Goal: Information Seeking & Learning: Learn about a topic

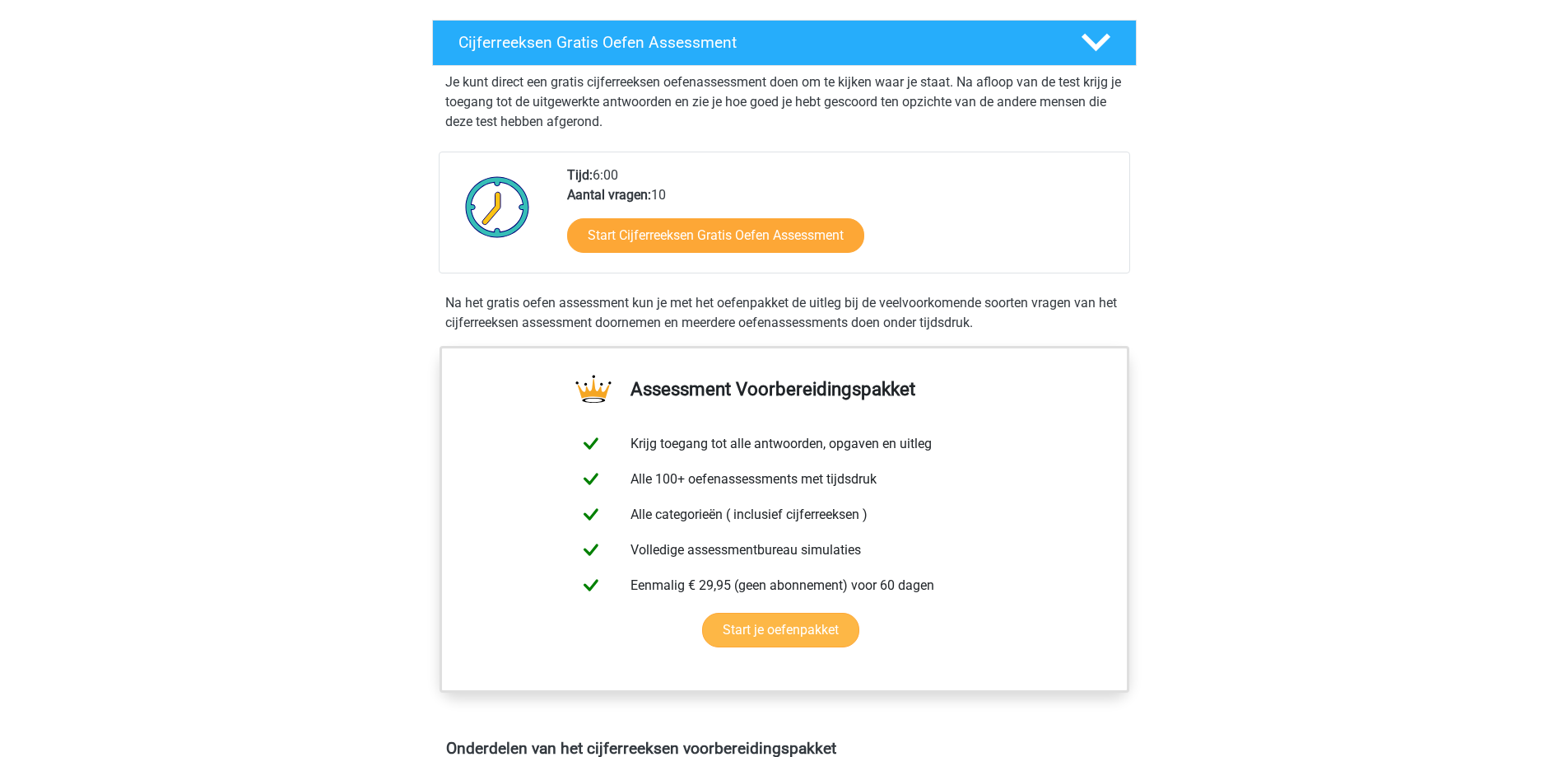
scroll to position [330, 0]
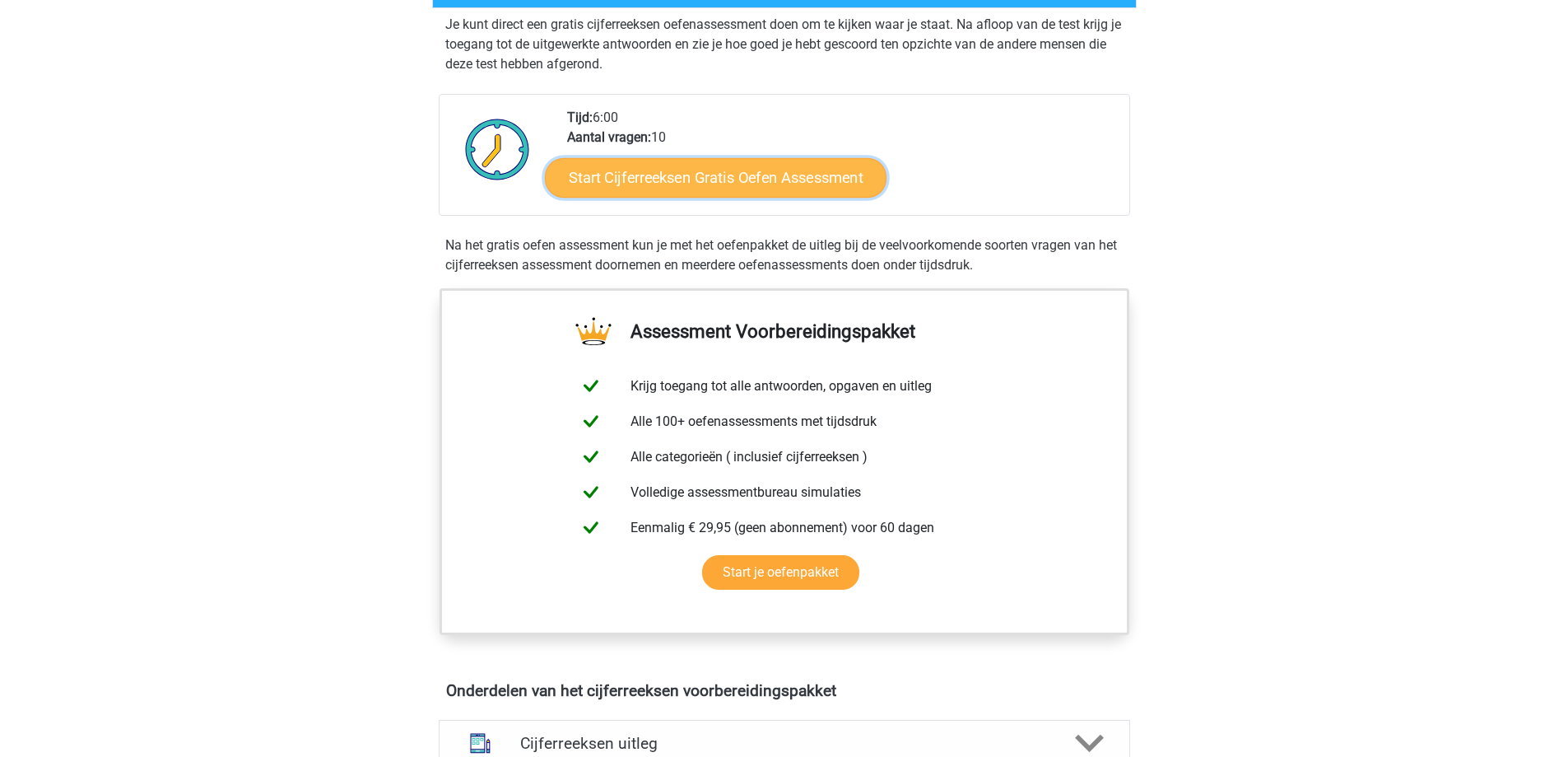
click at [744, 195] on link "Start Cijferreeksen Gratis Oefen Assessment" at bounding box center [715, 177] width 342 height 40
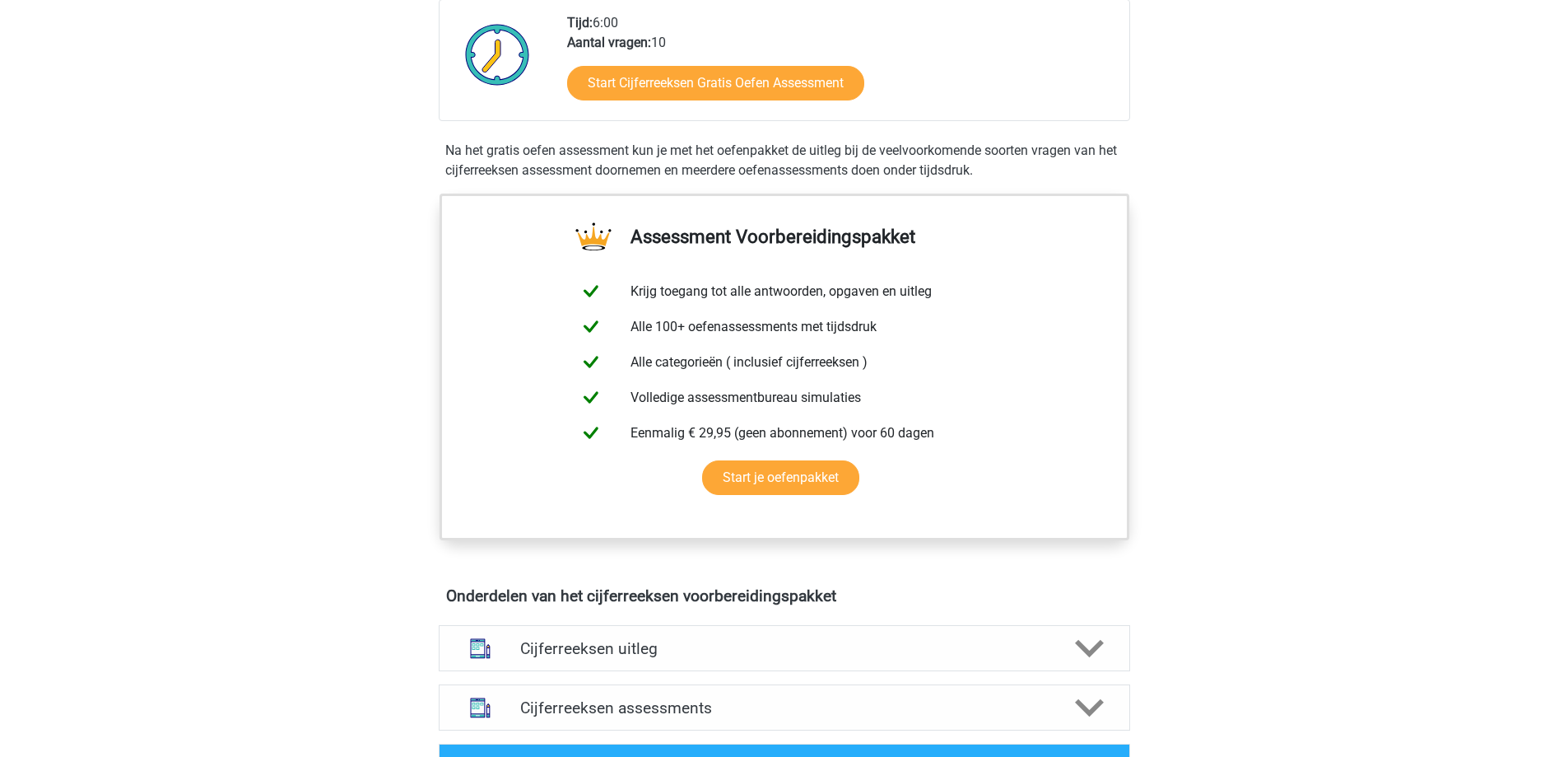
scroll to position [494, 0]
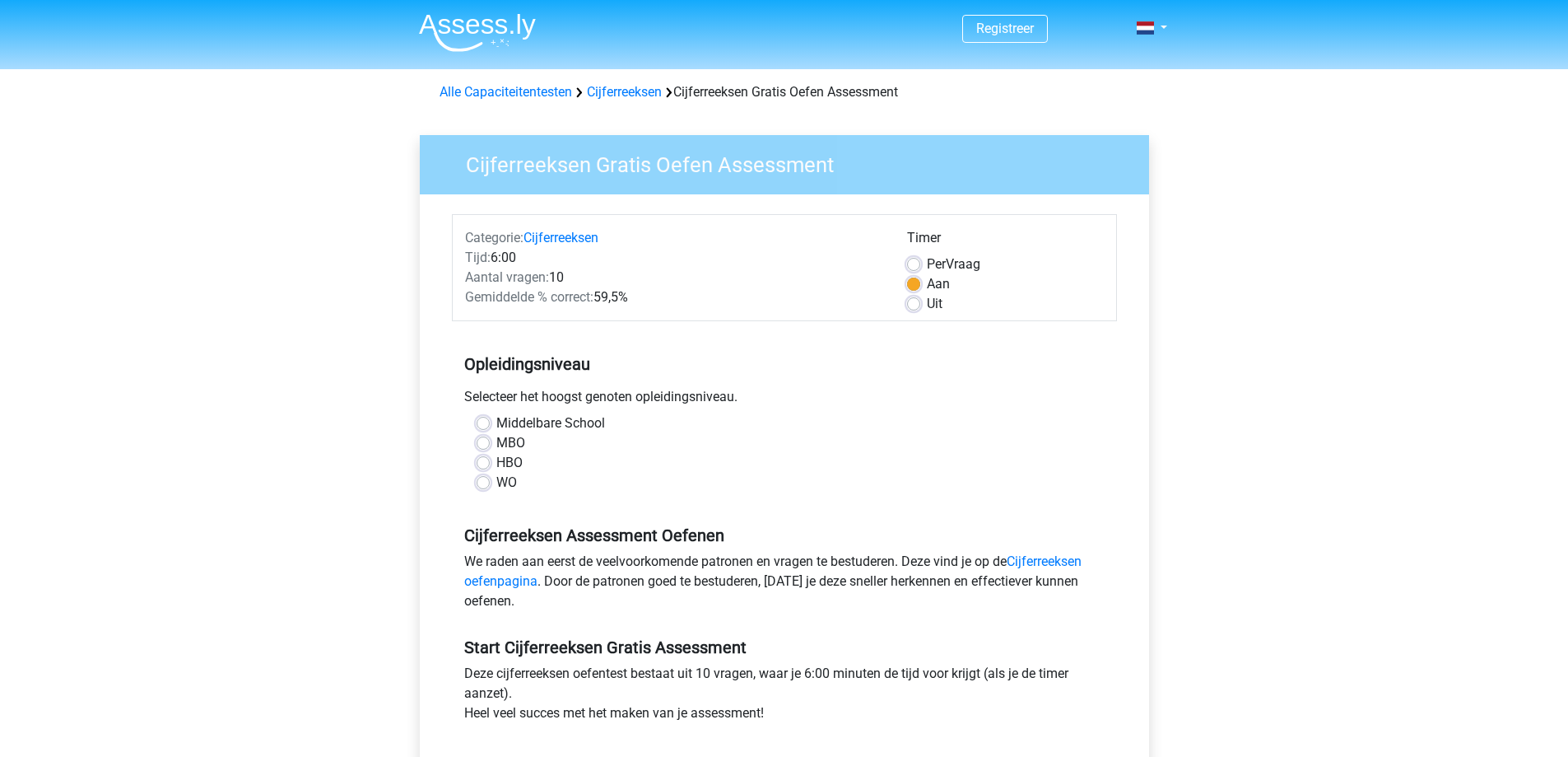
click at [1245, 280] on div "Registreer Nederlands English" at bounding box center [784, 650] width 1568 height 1301
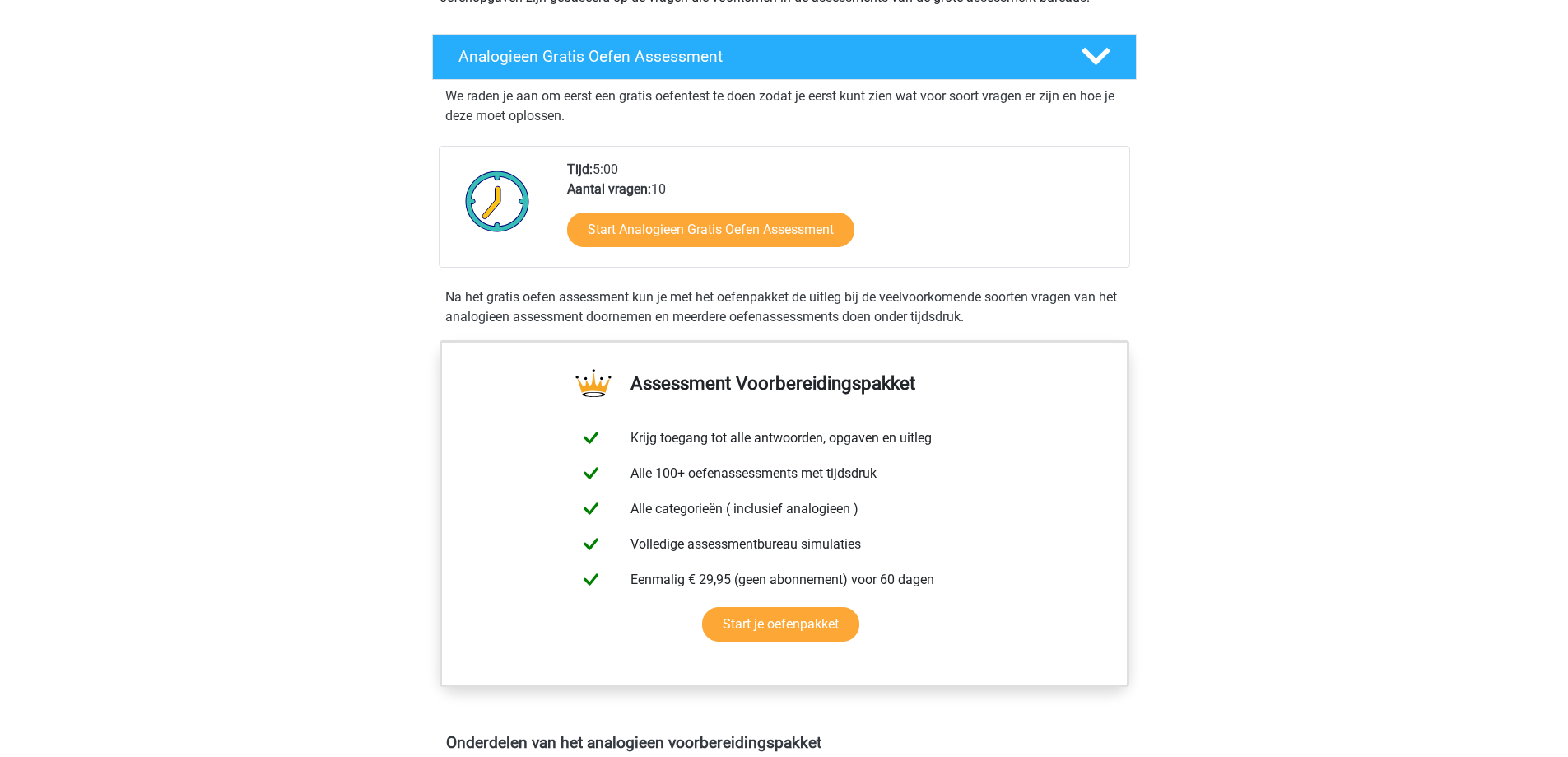
scroll to position [247, 0]
